Goal: Communication & Community: Answer question/provide support

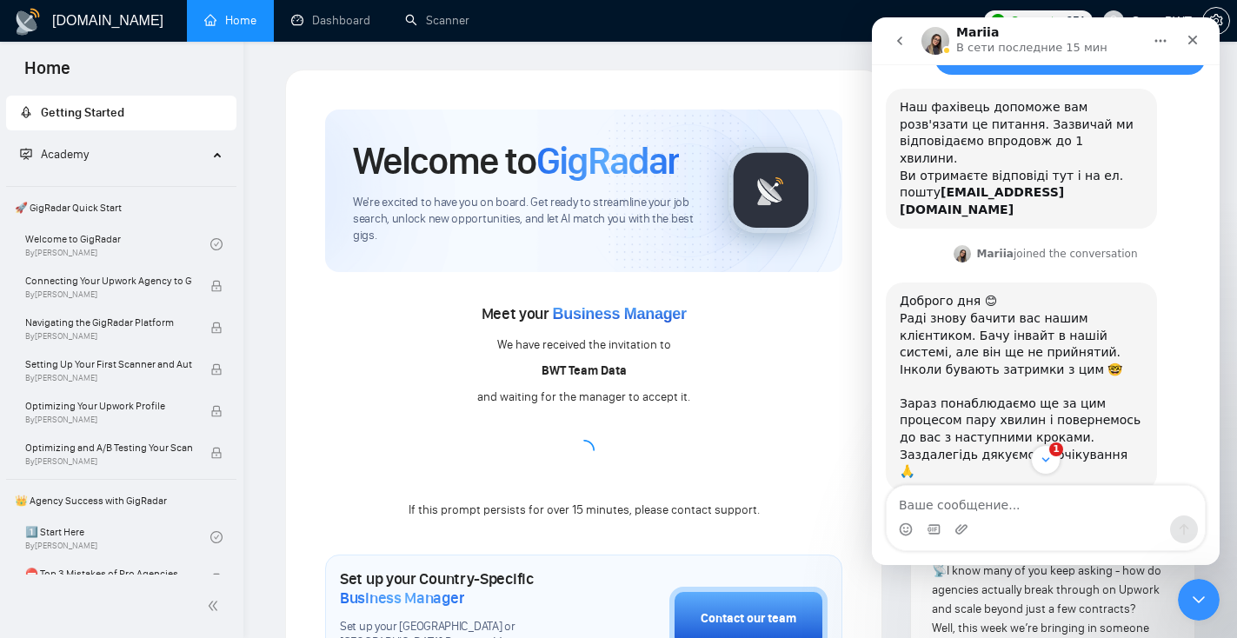
scroll to position [426, 0]
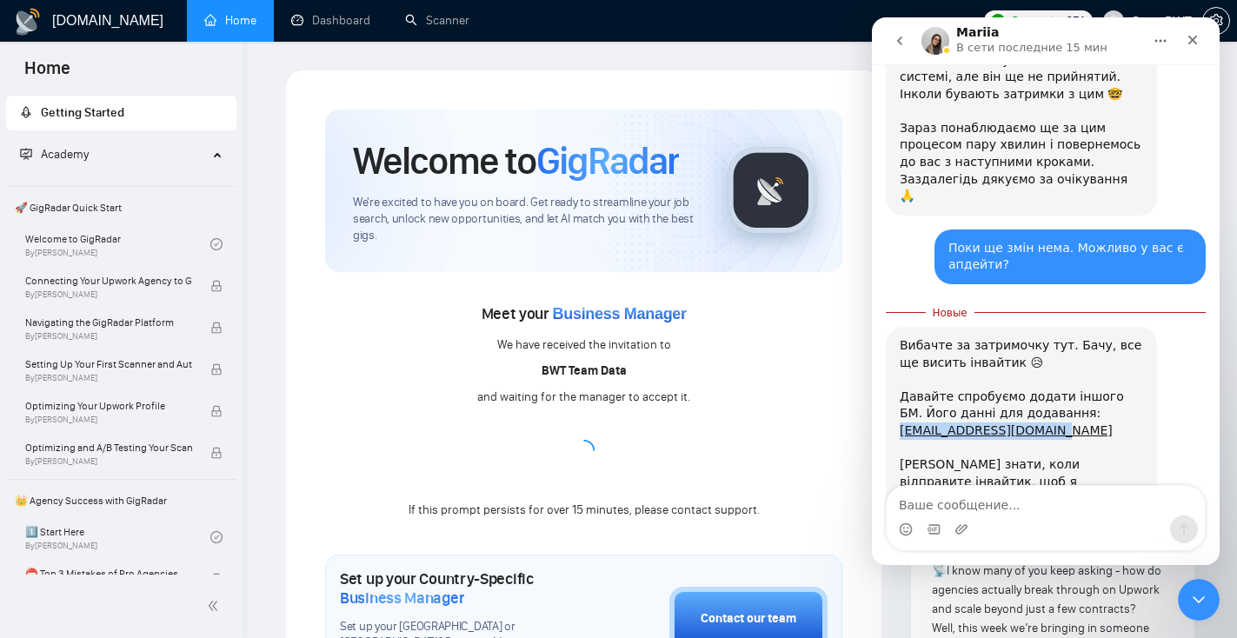
drag, startPoint x: 1066, startPoint y: 360, endPoint x: 881, endPoint y: 358, distance: 185.2
click at [881, 358] on div "Доброго дня! Ми зараз додаємо БМа до нашої агенції і це повідомлення висить вже…" at bounding box center [1046, 105] width 348 height 935
copy link "[EMAIL_ADDRESS][DOMAIN_NAME]"
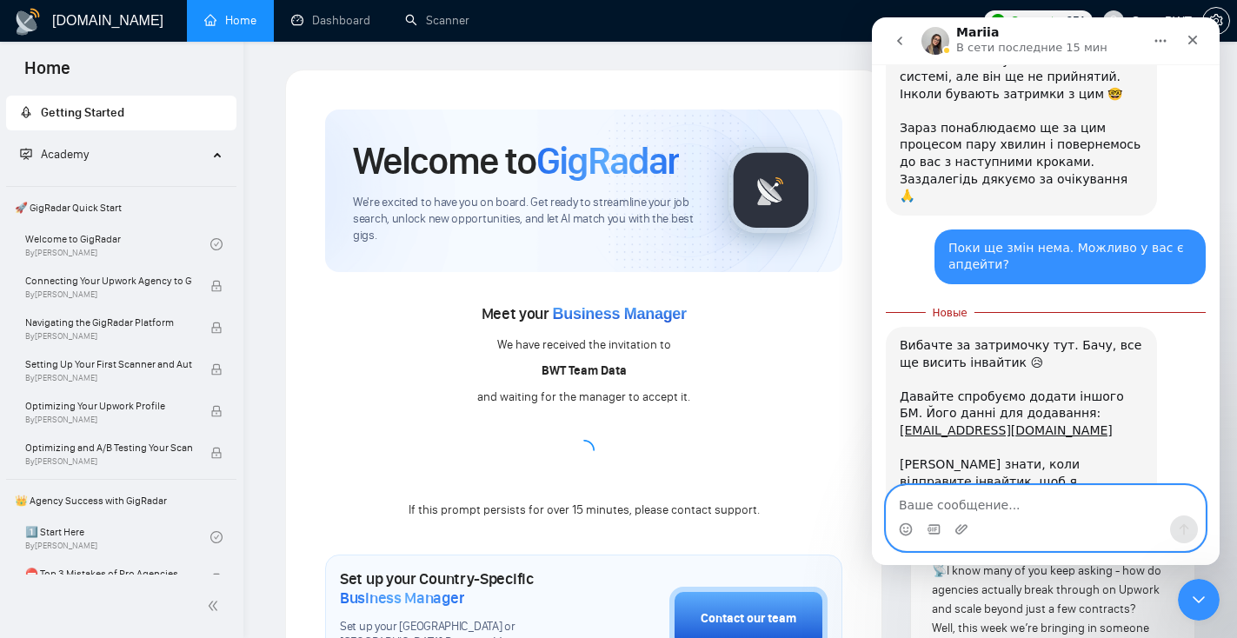
click at [1083, 497] on textarea "Ваше сообщение..." at bounding box center [1046, 501] width 318 height 30
type textarea "Відправили інвайтик, перевірте будь ласка"
click at [1188, 528] on icon "Отправить сообщение…" at bounding box center [1184, 529] width 14 height 14
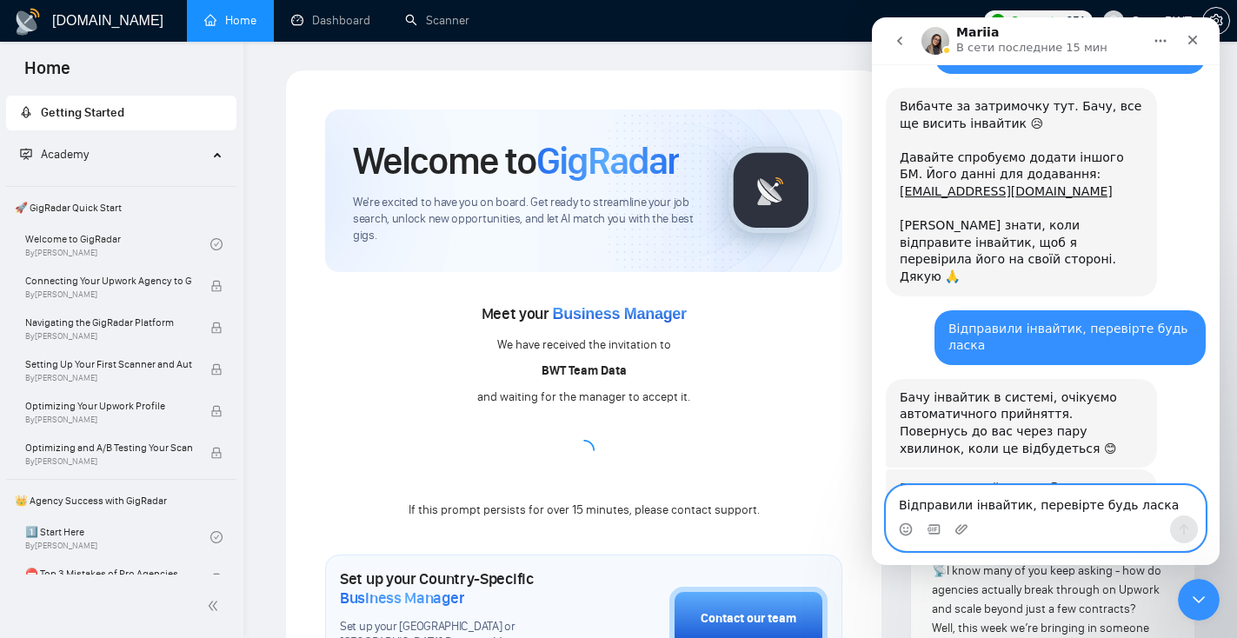
scroll to position [643, 0]
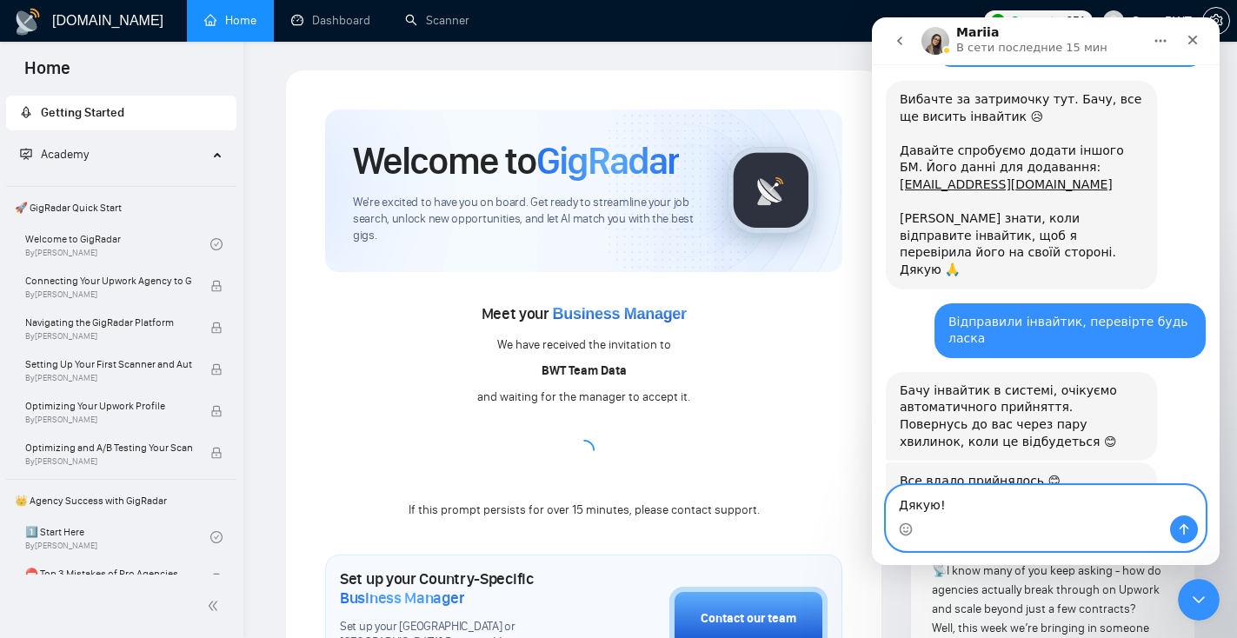
type textarea "Дякую!"
click at [1187, 529] on icon "Отправить сообщение…" at bounding box center [1184, 529] width 14 height 14
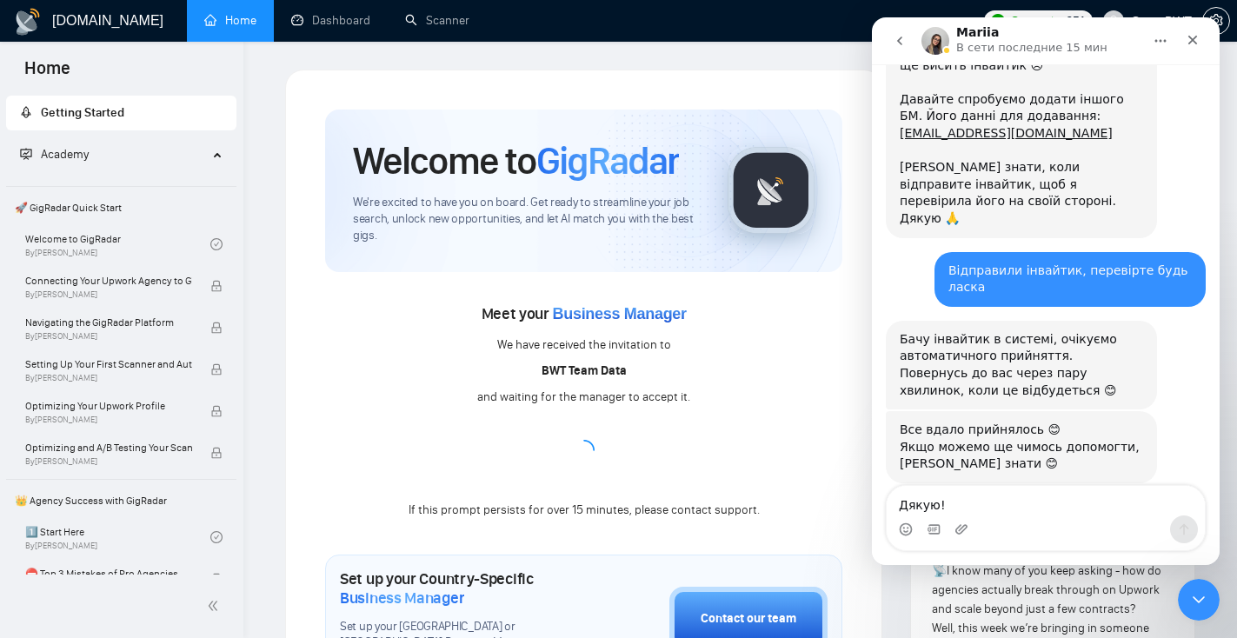
click at [679, 451] on div "Meet your Business Manager We have received the invitation to BWT Team Data and…" at bounding box center [583, 410] width 517 height 221
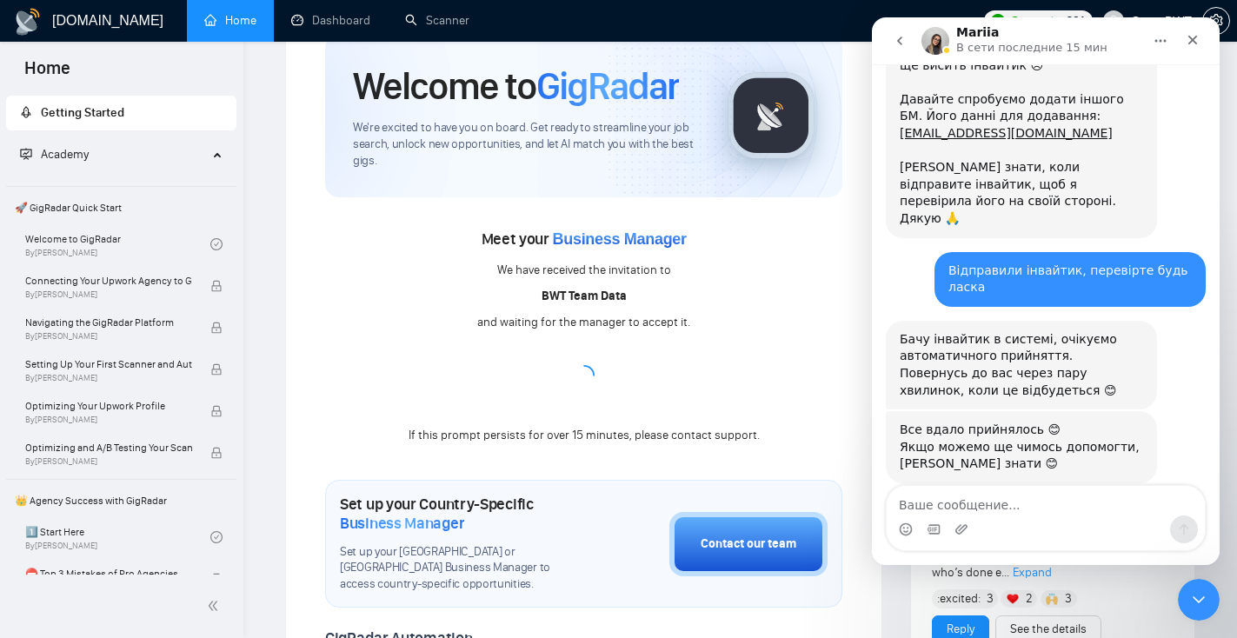
scroll to position [76, 0]
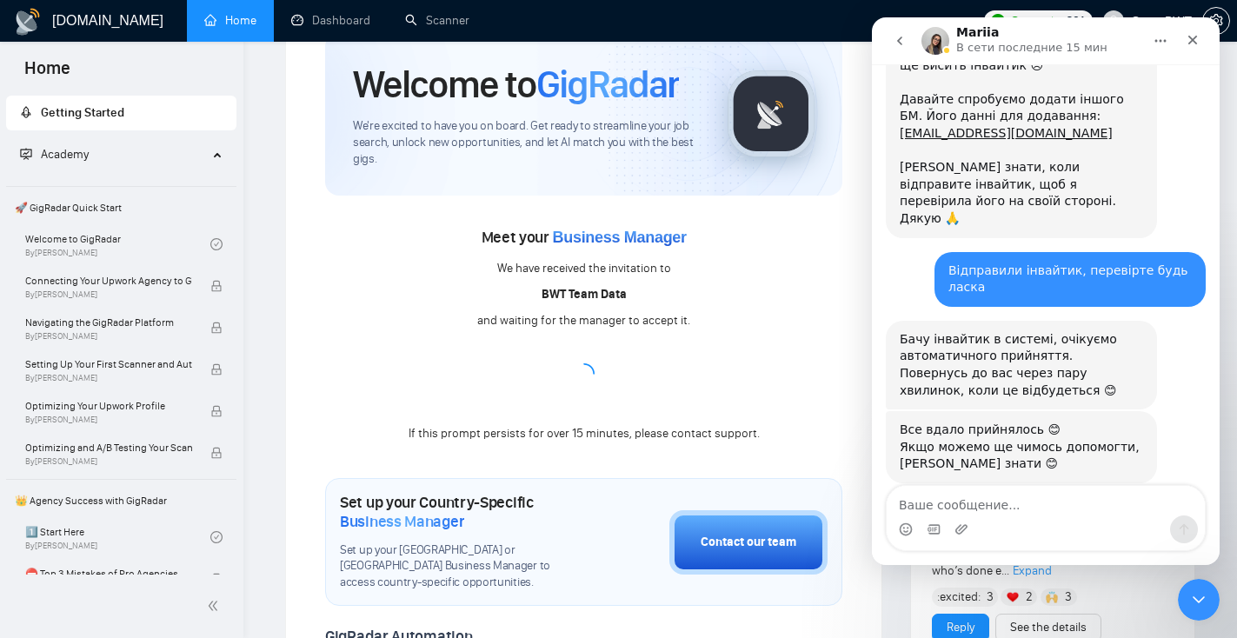
click at [649, 390] on div "Meet your Business Manager We have received the invitation to BWT Team Data and…" at bounding box center [583, 333] width 517 height 221
click at [1194, 38] on icon "Закрыть" at bounding box center [1193, 40] width 14 height 14
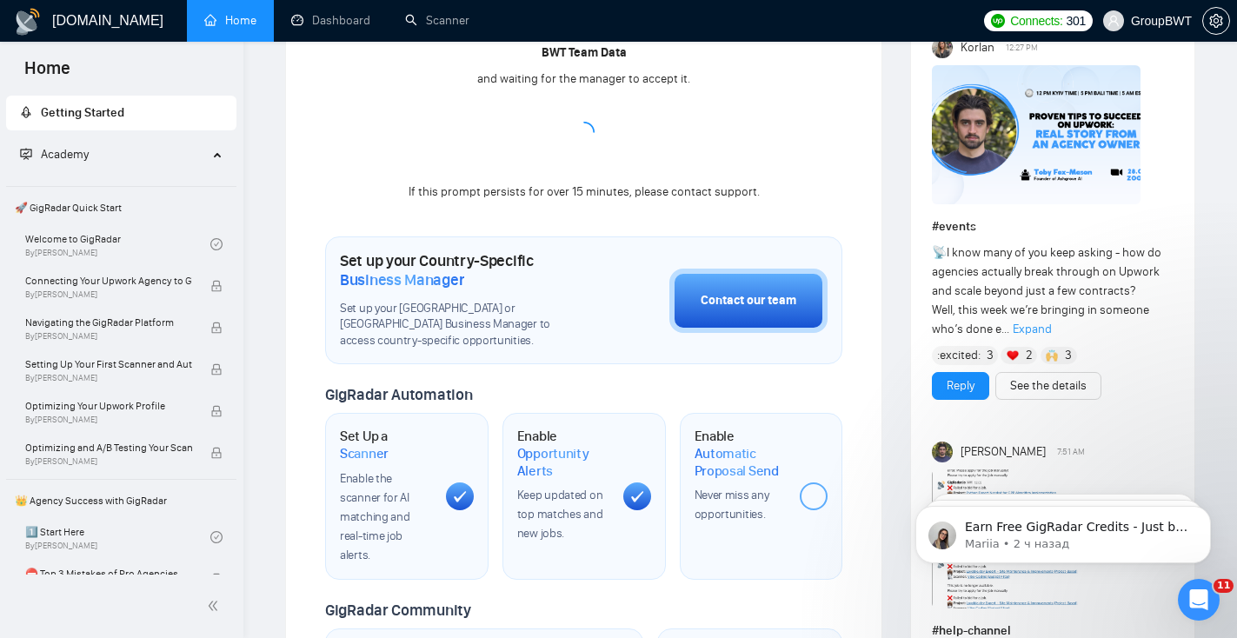
scroll to position [0, 0]
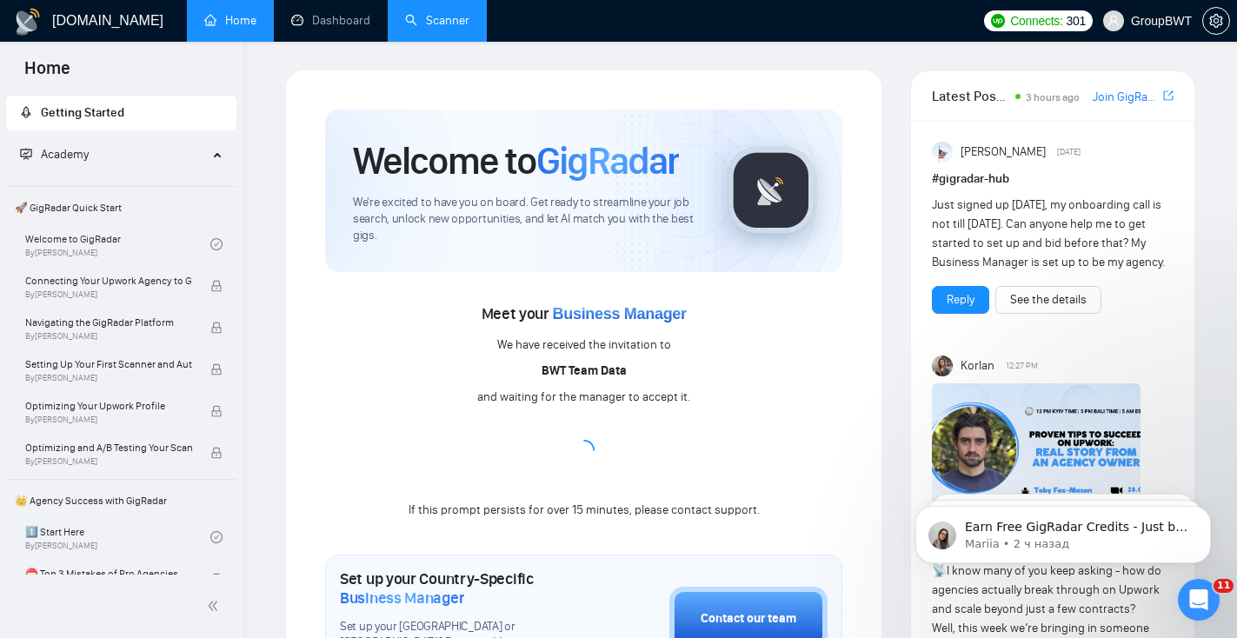
click at [425, 23] on link "Scanner" at bounding box center [437, 20] width 64 height 15
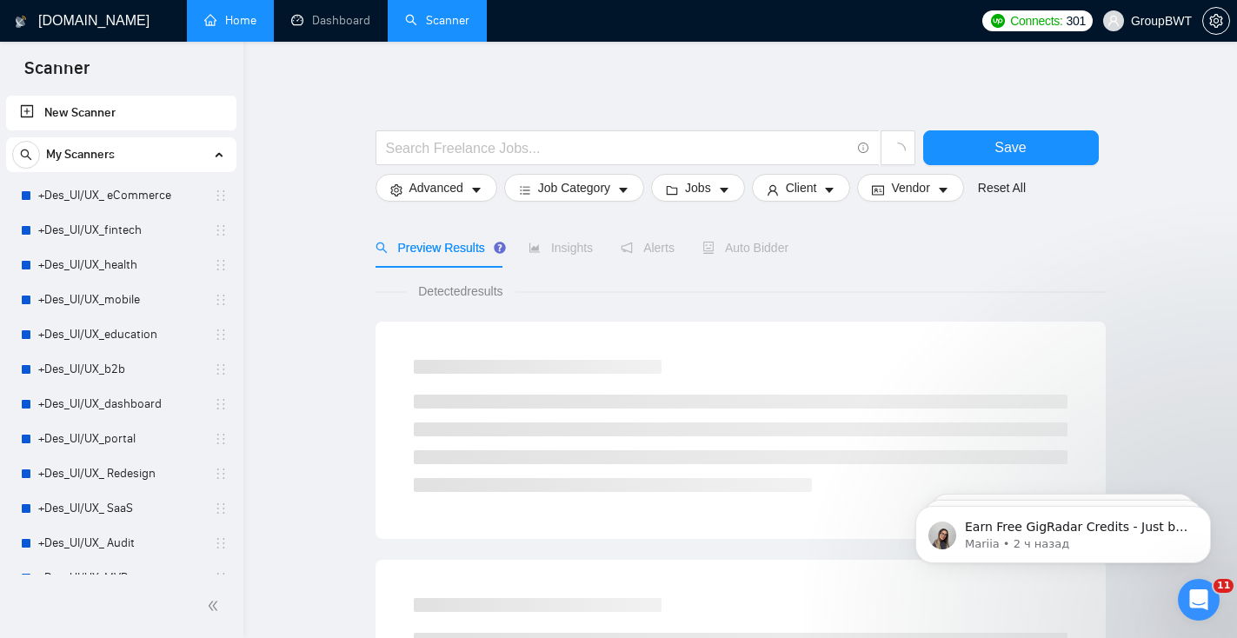
click at [229, 28] on link "Home" at bounding box center [230, 20] width 52 height 15
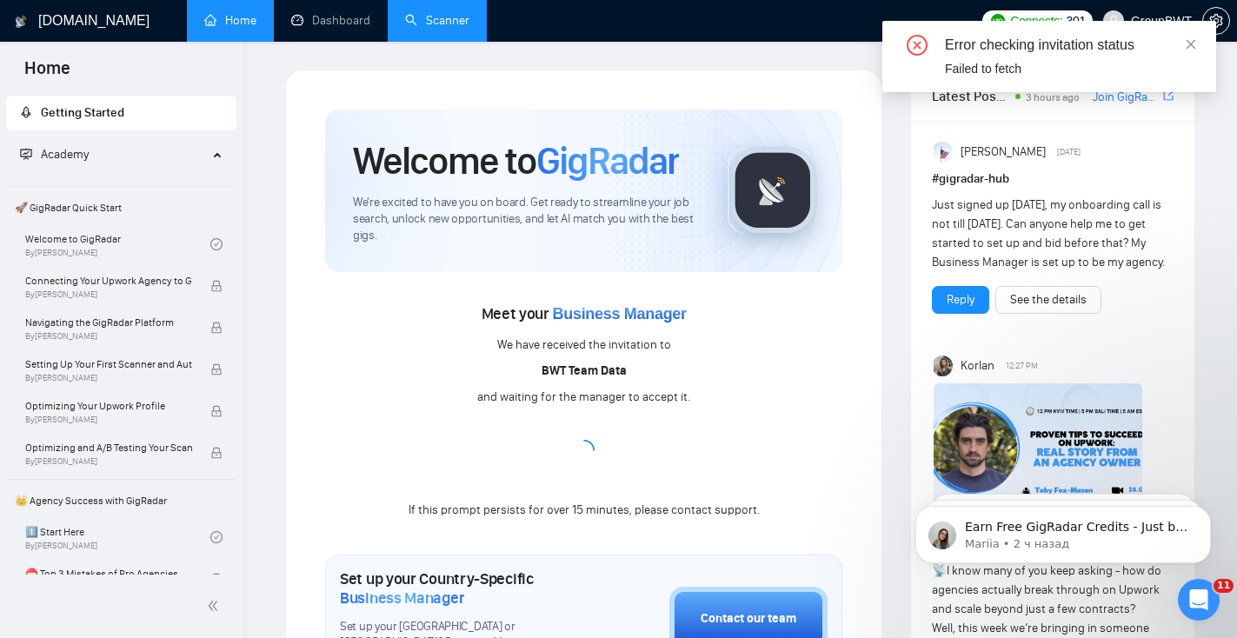
scroll to position [740, 0]
